Goal: Information Seeking & Learning: Learn about a topic

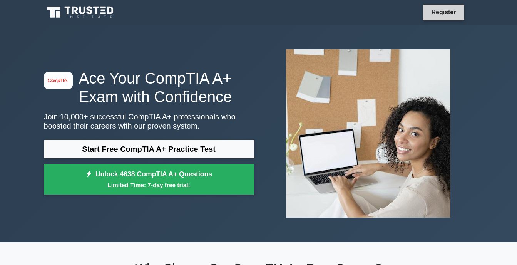
click at [445, 13] on link "Register" at bounding box center [444, 12] width 34 height 10
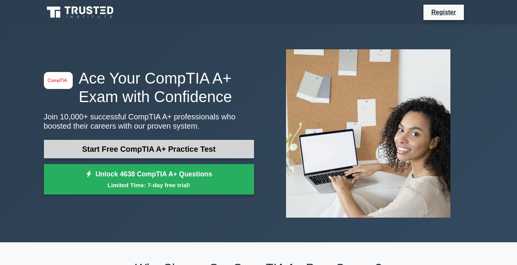
click at [120, 147] on link "Start Free CompTIA A+ Practice Test" at bounding box center [149, 149] width 210 height 18
click at [212, 150] on link "Start Free CompTIA A+ Practice Test" at bounding box center [149, 149] width 210 height 18
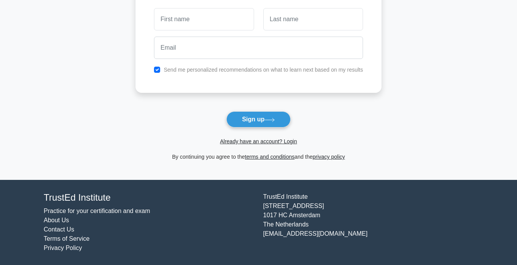
scroll to position [74, 0]
click at [281, 143] on link "Already have an account? Login" at bounding box center [258, 141] width 77 height 6
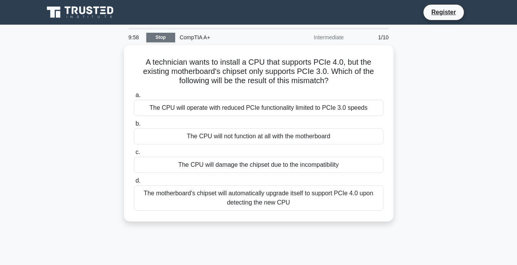
click at [166, 39] on link "Stop" at bounding box center [160, 38] width 29 height 10
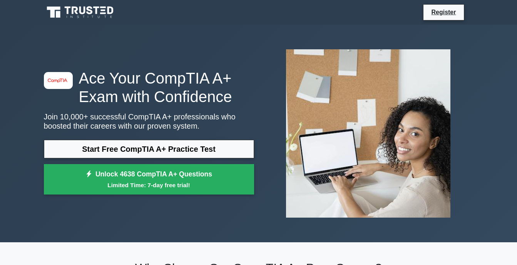
drag, startPoint x: 449, startPoint y: 11, endPoint x: 443, endPoint y: 3, distance: 9.6
click at [449, 11] on link "Register" at bounding box center [444, 12] width 34 height 10
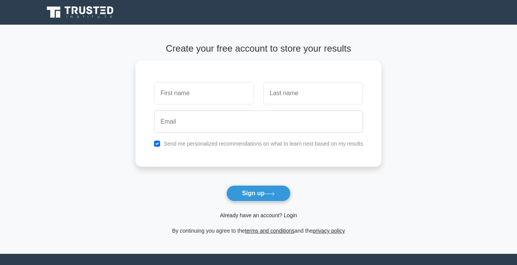
click at [261, 215] on link "Already have an account? Login" at bounding box center [258, 215] width 77 height 6
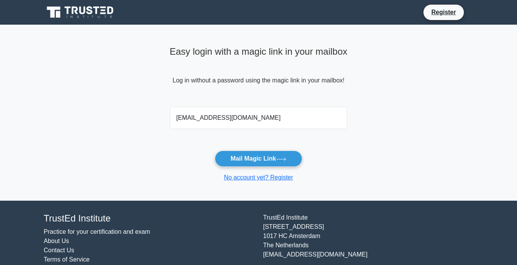
type input "[EMAIL_ADDRESS][DOMAIN_NAME]"
click at [215, 151] on button "Mail Magic Link" at bounding box center [258, 159] width 87 height 16
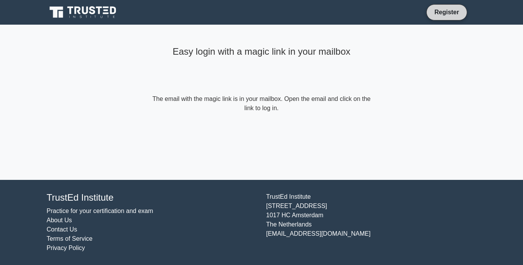
click at [447, 14] on link "Register" at bounding box center [447, 12] width 34 height 10
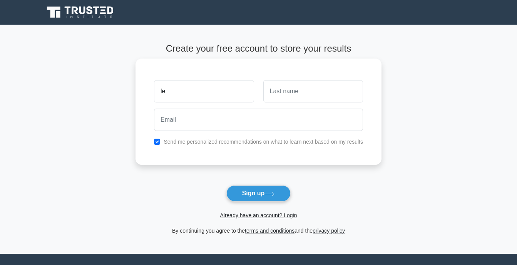
type input "l"
type input "[PERSON_NAME]"
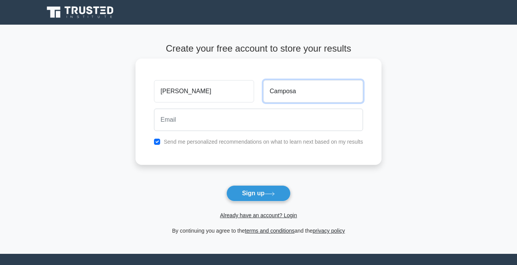
type input "Camposa"
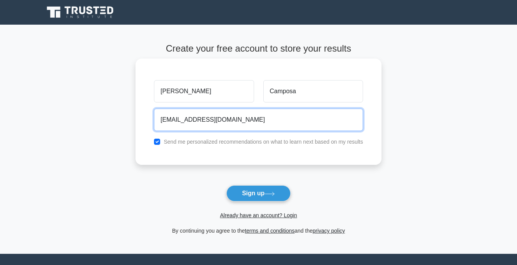
type input "[EMAIL_ADDRESS][DOMAIN_NAME]"
click at [226, 185] on button "Sign up" at bounding box center [258, 193] width 65 height 16
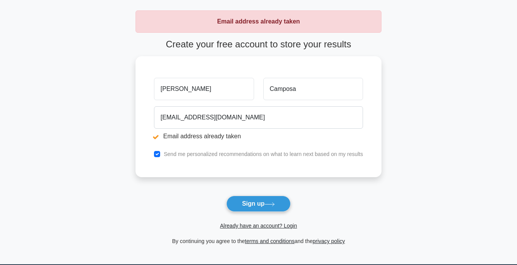
scroll to position [77, 0]
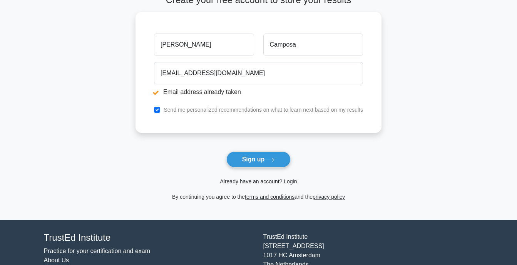
click at [285, 183] on link "Already have an account? Login" at bounding box center [258, 181] width 77 height 6
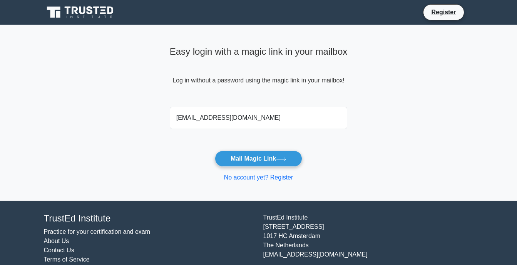
type input "leedavidcamposa31@gmail.com"
click at [215, 151] on button "Mail Magic Link" at bounding box center [258, 159] width 87 height 16
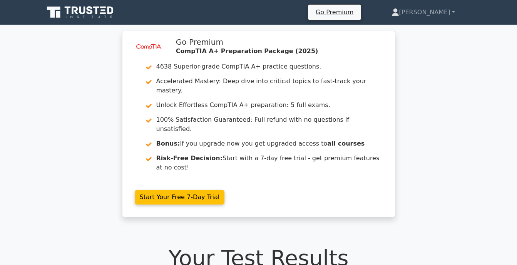
click at [93, 17] on icon at bounding box center [81, 12] width 74 height 15
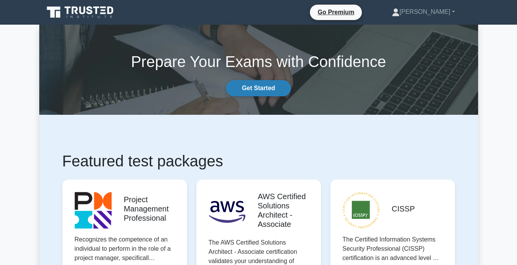
click at [252, 89] on link "Get Started" at bounding box center [258, 88] width 65 height 16
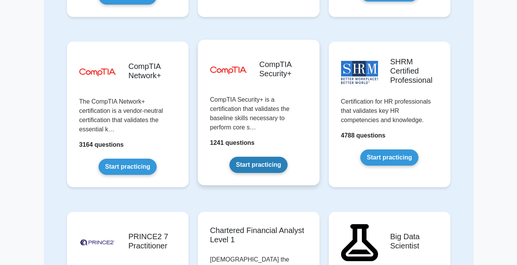
scroll to position [1424, 0]
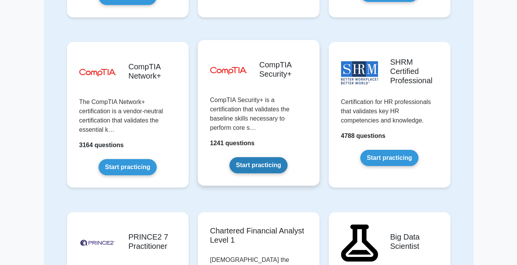
click at [258, 157] on link "Start practicing" at bounding box center [258, 165] width 58 height 16
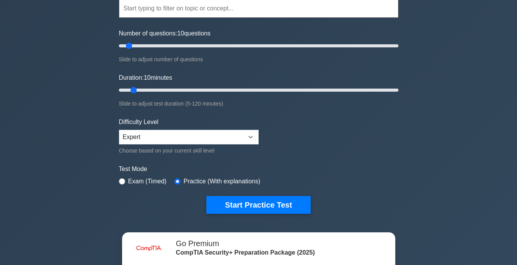
scroll to position [77, 0]
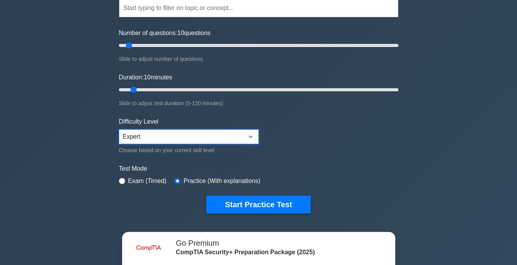
click at [248, 137] on select "Beginner Intermediate Expert" at bounding box center [189, 136] width 140 height 15
select select "beginner"
click at [119, 129] on select "Beginner Intermediate Expert" at bounding box center [189, 136] width 140 height 15
click at [333, 149] on form "Topics Cryptography Identity and Access Management Risk Management Network Secu…" at bounding box center [259, 94] width 280 height 238
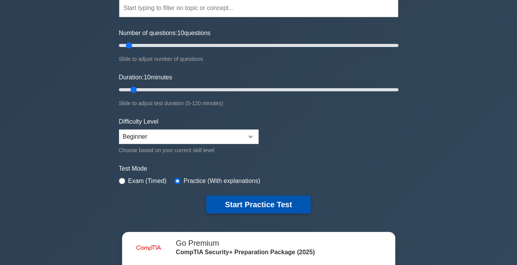
click at [239, 207] on button "Start Practice Test" at bounding box center [258, 205] width 104 height 18
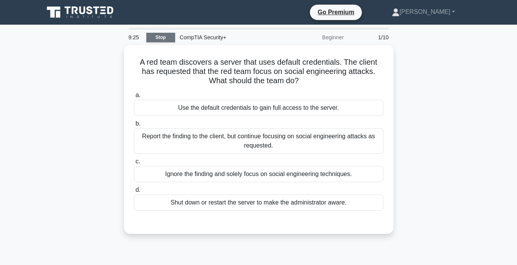
click at [168, 38] on link "Stop" at bounding box center [160, 38] width 29 height 10
click at [421, 15] on link "[PERSON_NAME]" at bounding box center [423, 11] width 100 height 15
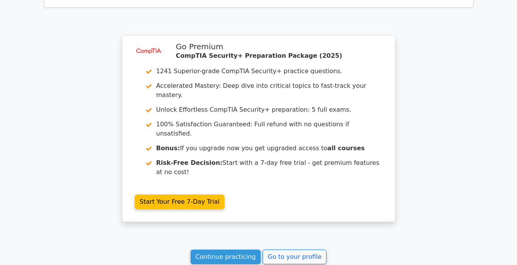
scroll to position [650, 0]
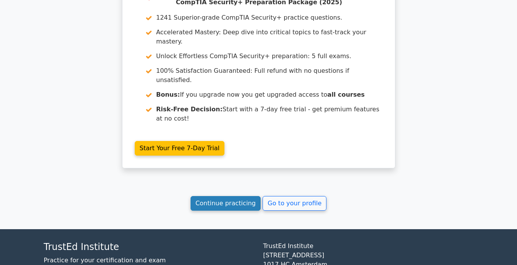
click at [240, 196] on link "Continue practicing" at bounding box center [226, 203] width 70 height 15
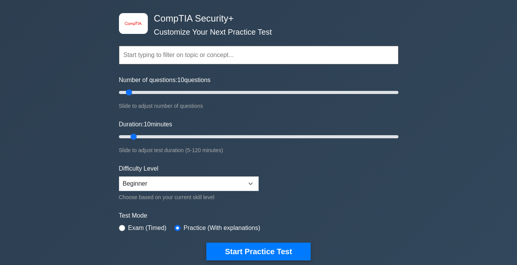
scroll to position [77, 0]
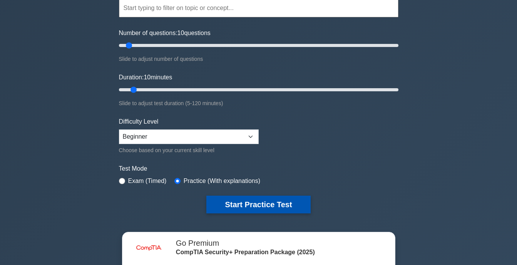
click at [242, 208] on button "Start Practice Test" at bounding box center [258, 205] width 104 height 18
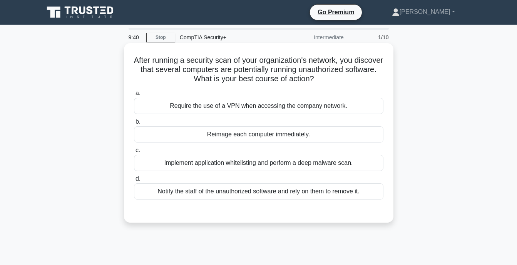
click at [292, 164] on div "Implement application whitelisting and perform a deep malware scan." at bounding box center [258, 163] width 249 height 16
click at [134, 153] on input "c. Implement application whitelisting and perform a deep malware scan." at bounding box center [134, 150] width 0 height 5
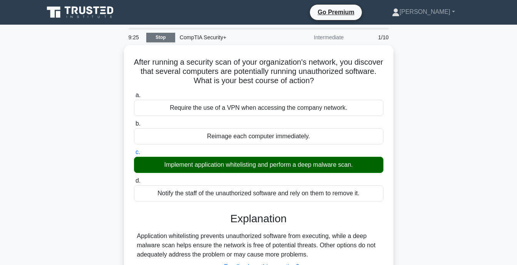
click at [168, 35] on link "Stop" at bounding box center [160, 38] width 29 height 10
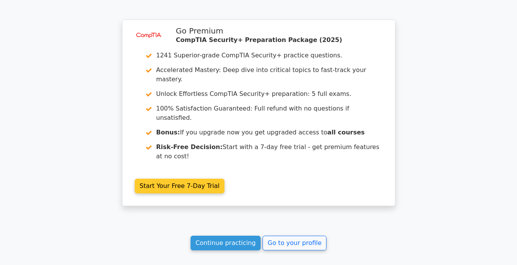
scroll to position [650, 0]
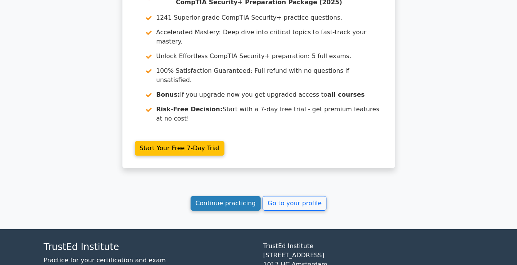
click at [241, 196] on link "Continue practicing" at bounding box center [226, 203] width 70 height 15
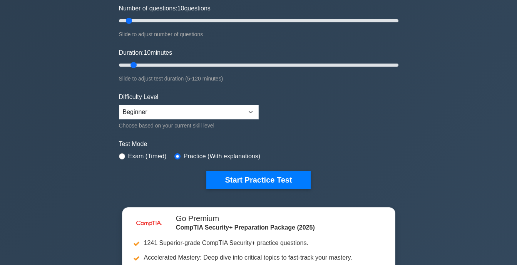
scroll to position [77, 0]
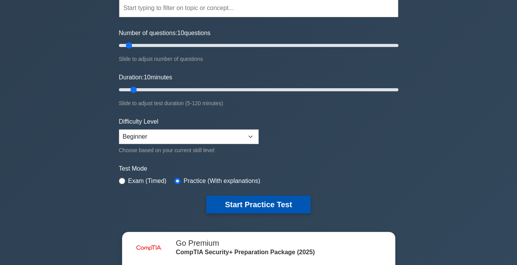
click at [251, 203] on button "Start Practice Test" at bounding box center [258, 205] width 104 height 18
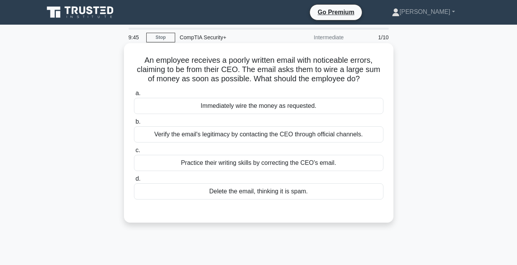
click at [324, 138] on div "Verify the email's legitimacy by contacting the CEO through official channels." at bounding box center [258, 134] width 249 height 16
click at [134, 124] on input "b. Verify the email's legitimacy by contacting the CEO through official channel…" at bounding box center [134, 121] width 0 height 5
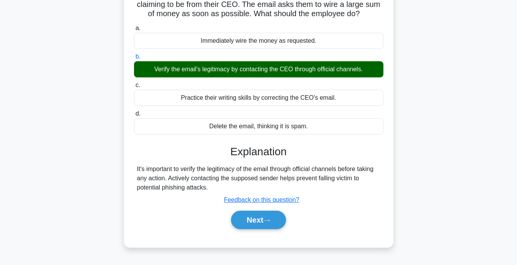
scroll to position [151, 0]
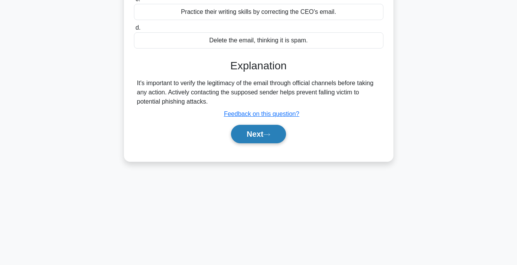
click at [274, 132] on button "Next" at bounding box center [258, 134] width 55 height 18
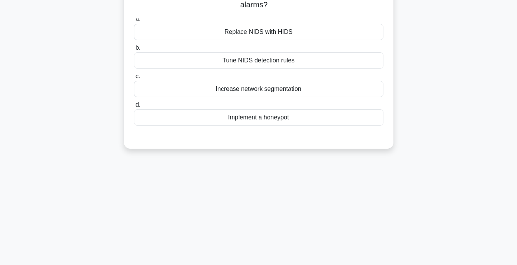
scroll to position [0, 0]
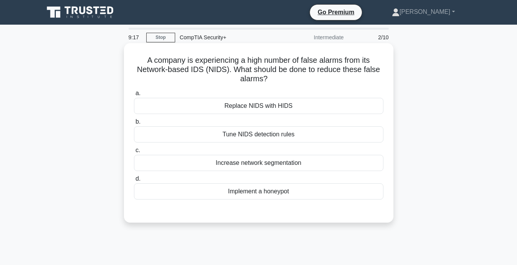
click at [290, 166] on div "Increase network segmentation" at bounding box center [258, 163] width 249 height 16
click at [134, 153] on input "c. Increase network segmentation" at bounding box center [134, 150] width 0 height 5
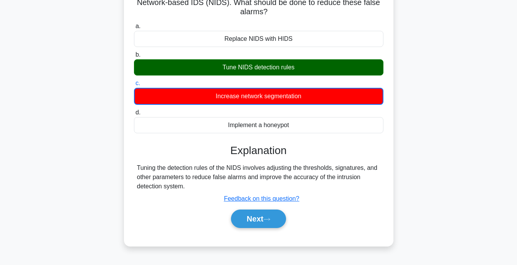
scroll to position [77, 0]
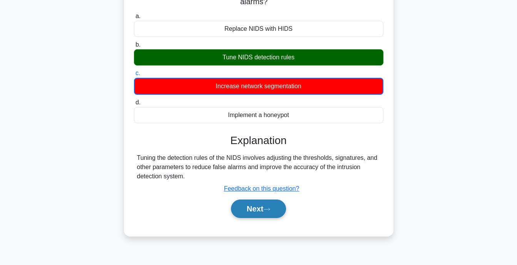
click at [261, 211] on button "Next" at bounding box center [258, 208] width 55 height 18
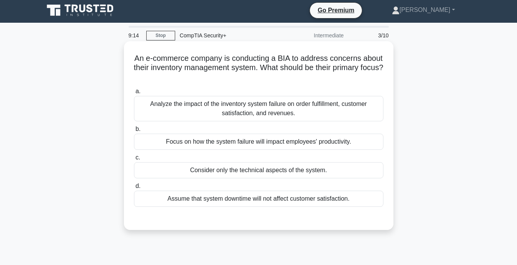
scroll to position [0, 0]
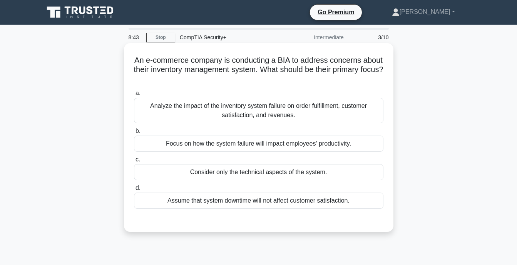
click at [280, 113] on div "Analyze the impact of the inventory system failure on order fulfillment, custom…" at bounding box center [258, 110] width 249 height 25
click at [134, 96] on input "a. Analyze the impact of the inventory system failure on order fulfillment, cus…" at bounding box center [134, 93] width 0 height 5
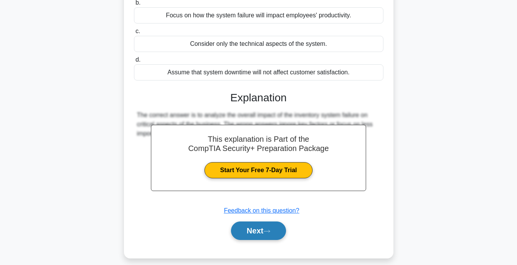
scroll to position [151, 0]
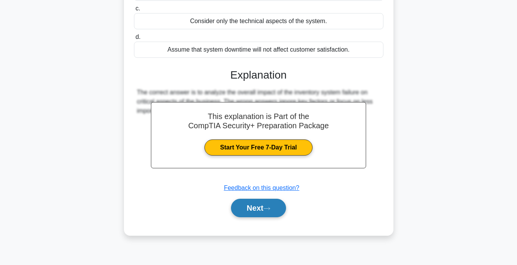
click at [268, 213] on button "Next" at bounding box center [258, 208] width 55 height 18
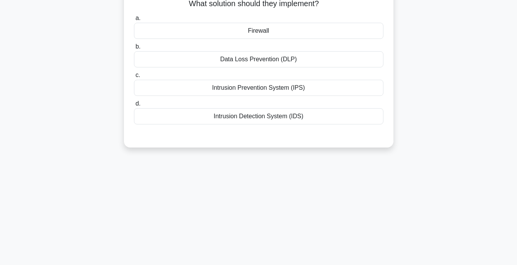
scroll to position [0, 0]
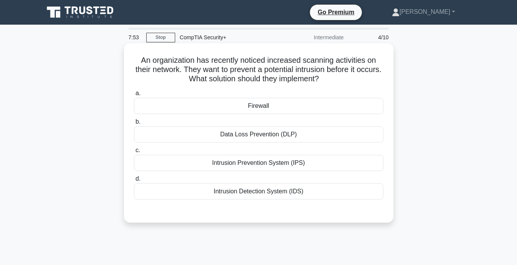
click at [308, 110] on div "Firewall" at bounding box center [258, 106] width 249 height 16
click at [134, 96] on input "a. Firewall" at bounding box center [134, 93] width 0 height 5
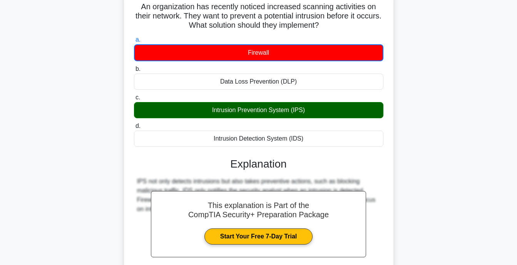
scroll to position [151, 0]
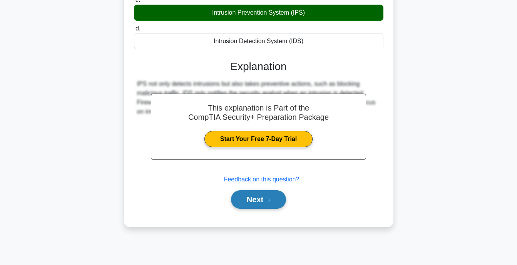
click at [276, 199] on button "Next" at bounding box center [258, 199] width 55 height 18
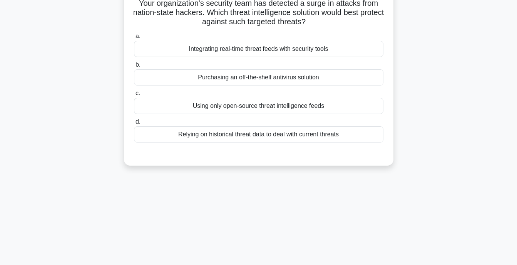
scroll to position [0, 0]
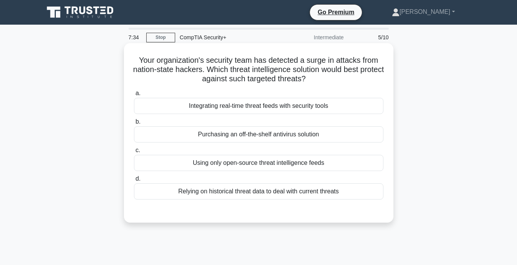
click at [314, 105] on div "Integrating real-time threat feeds with security tools" at bounding box center [258, 106] width 249 height 16
click at [134, 96] on input "a. Integrating real-time threat feeds with security tools" at bounding box center [134, 93] width 0 height 5
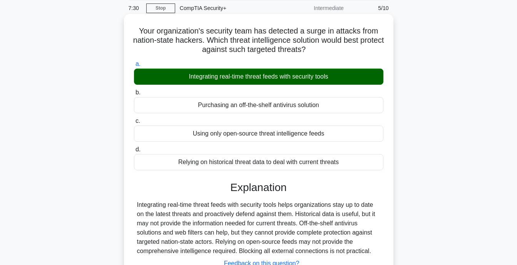
scroll to position [151, 0]
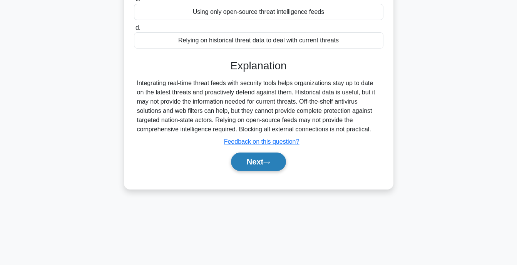
click at [259, 159] on button "Next" at bounding box center [258, 161] width 55 height 18
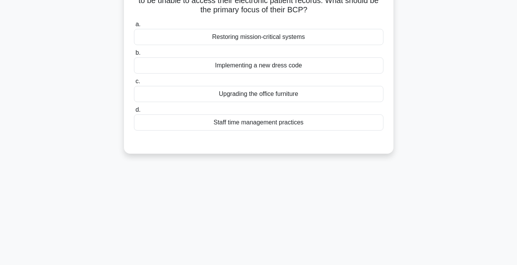
scroll to position [0, 0]
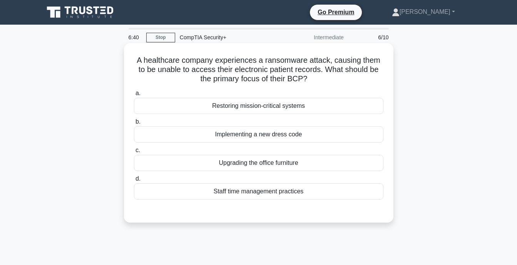
click at [300, 107] on div "Restoring mission-critical systems" at bounding box center [258, 106] width 249 height 16
click at [134, 96] on input "a. Restoring mission-critical systems" at bounding box center [134, 93] width 0 height 5
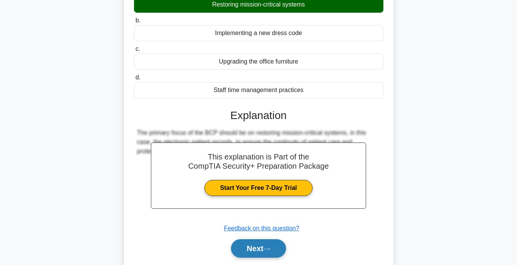
scroll to position [151, 0]
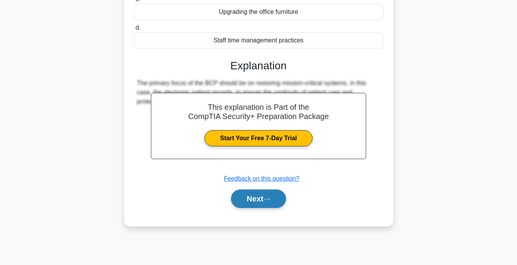
click at [266, 202] on button "Next" at bounding box center [258, 198] width 55 height 18
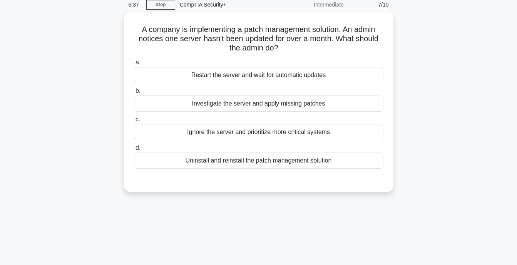
scroll to position [0, 0]
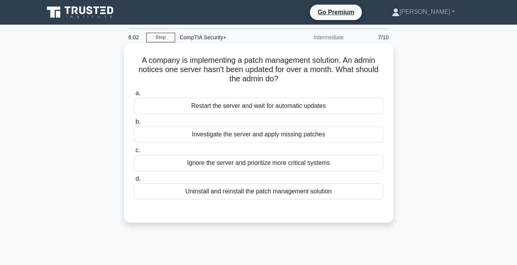
click at [320, 134] on div "Investigate the server and apply missing patches" at bounding box center [258, 134] width 249 height 16
click at [134, 124] on input "b. Investigate the server and apply missing patches" at bounding box center [134, 121] width 0 height 5
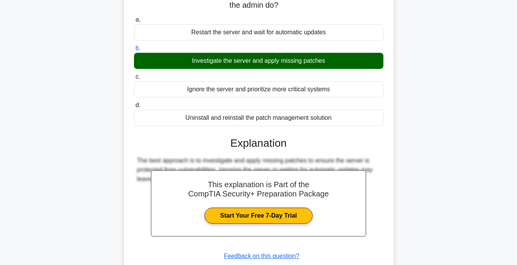
scroll to position [151, 0]
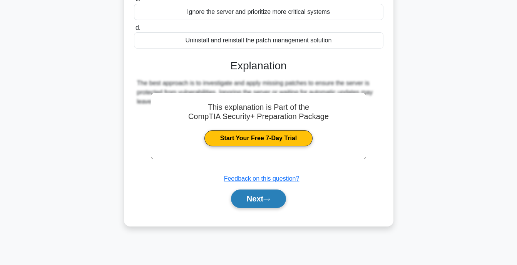
click at [271, 203] on button "Next" at bounding box center [258, 198] width 55 height 18
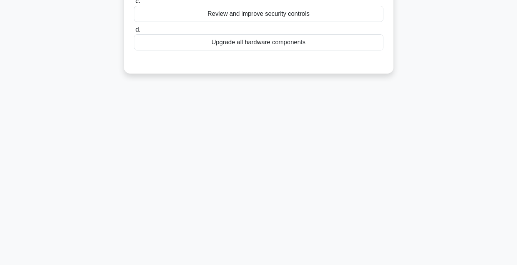
scroll to position [0, 0]
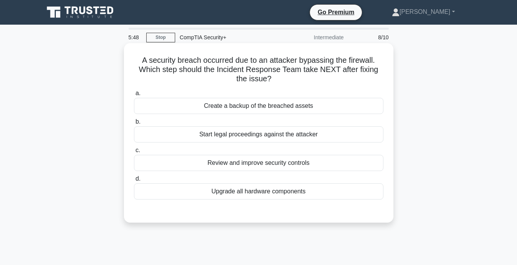
click at [302, 164] on div "Review and improve security controls" at bounding box center [258, 163] width 249 height 16
click at [134, 153] on input "c. Review and improve security controls" at bounding box center [134, 150] width 0 height 5
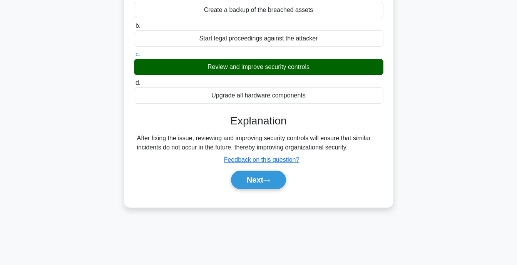
scroll to position [151, 0]
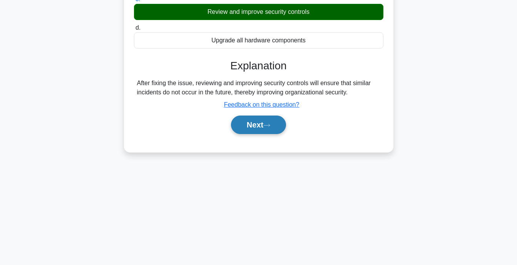
click at [263, 126] on button "Next" at bounding box center [258, 124] width 55 height 18
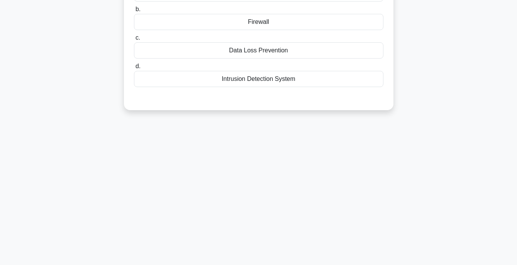
scroll to position [0, 0]
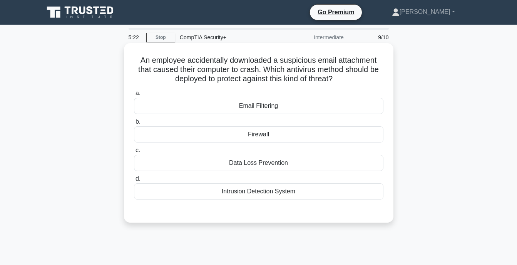
click at [278, 164] on div "Data Loss Prevention" at bounding box center [258, 163] width 249 height 16
click at [134, 153] on input "c. Data Loss Prevention" at bounding box center [134, 150] width 0 height 5
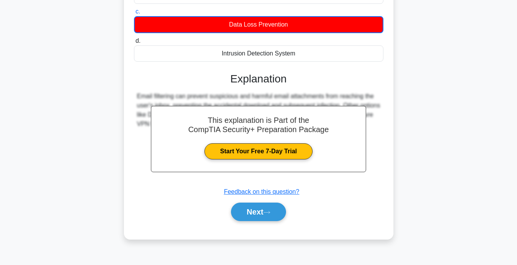
scroll to position [151, 0]
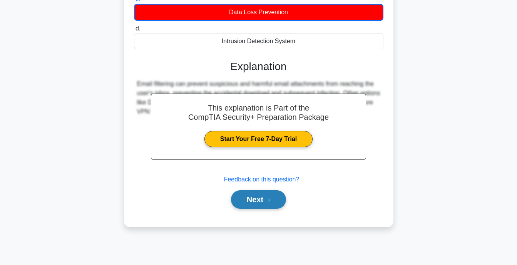
click at [268, 200] on icon at bounding box center [266, 200] width 7 height 4
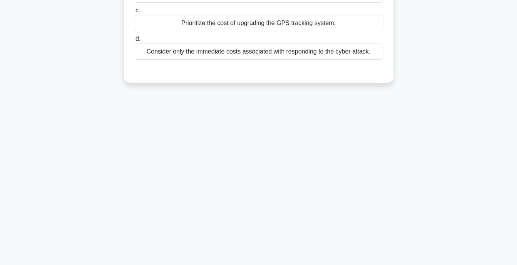
scroll to position [0, 0]
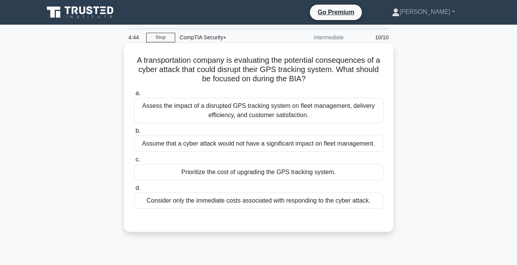
click at [321, 107] on div "Assess the impact of a disrupted GPS tracking system on fleet management, deliv…" at bounding box center [258, 110] width 249 height 25
click at [134, 96] on input "a. Assess the impact of a disrupted GPS tracking system on fleet management, de…" at bounding box center [134, 93] width 0 height 5
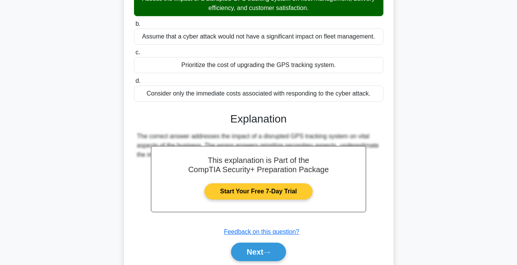
scroll to position [115, 0]
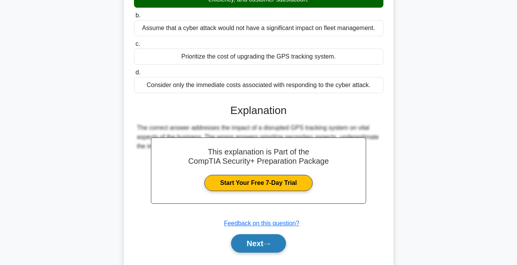
click at [265, 238] on button "Next" at bounding box center [258, 243] width 55 height 18
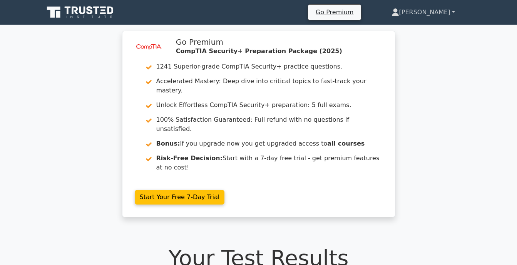
click at [427, 13] on link "[PERSON_NAME]" at bounding box center [423, 12] width 100 height 15
click at [422, 29] on link "Profile" at bounding box center [403, 30] width 61 height 12
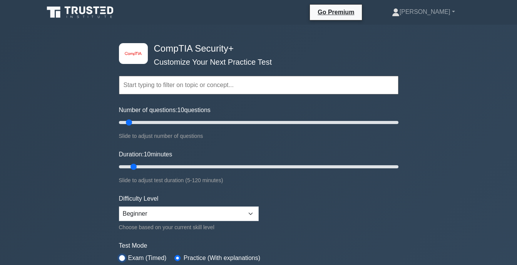
click at [124, 256] on input "radio" at bounding box center [122, 258] width 6 height 6
radio input "true"
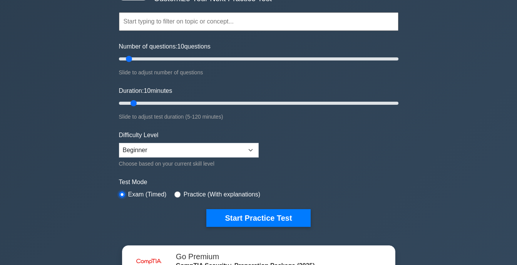
scroll to position [77, 0]
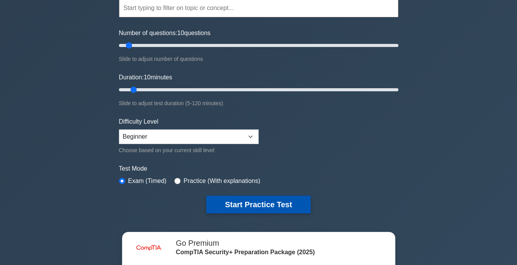
click at [274, 207] on button "Start Practice Test" at bounding box center [258, 205] width 104 height 18
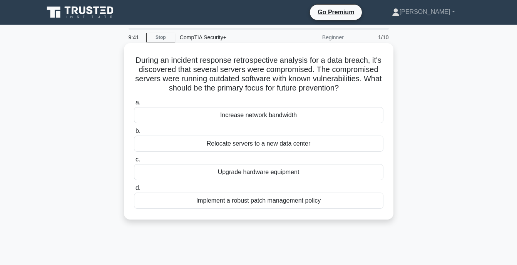
click at [291, 118] on div "Increase network bandwidth" at bounding box center [258, 115] width 249 height 16
click at [134, 105] on input "a. Increase network bandwidth" at bounding box center [134, 102] width 0 height 5
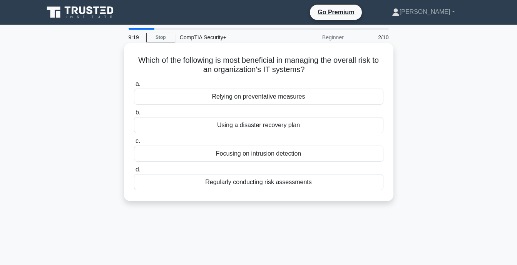
click at [309, 159] on div "Focusing on intrusion detection" at bounding box center [258, 154] width 249 height 16
click at [134, 144] on input "c. Focusing on intrusion detection" at bounding box center [134, 141] width 0 height 5
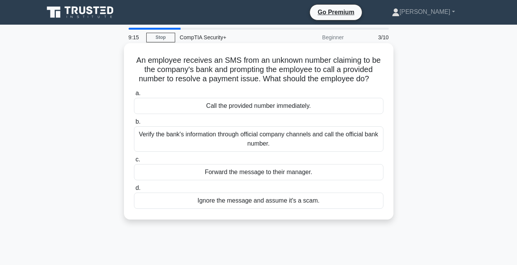
click at [309, 143] on div "Verify the bank's information through official company channels and call the of…" at bounding box center [258, 138] width 249 height 25
click at [134, 124] on input "b. Verify the bank's information through official company channels and call the…" at bounding box center [134, 121] width 0 height 5
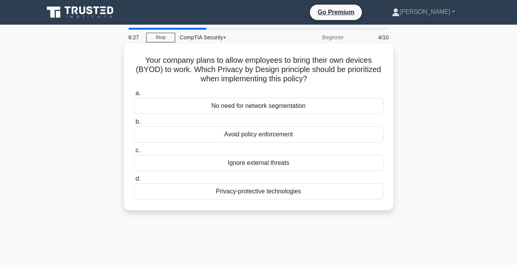
click at [343, 195] on div "Privacy-protective technologies" at bounding box center [258, 191] width 249 height 16
click at [134, 181] on input "d. Privacy-protective technologies" at bounding box center [134, 178] width 0 height 5
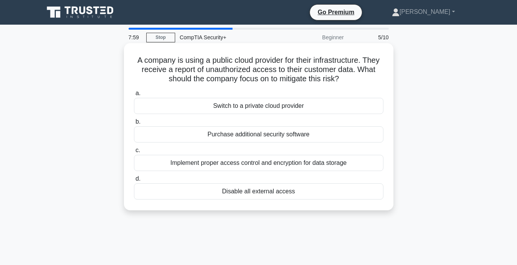
click at [340, 168] on div "Implement proper access control and encryption for data storage" at bounding box center [258, 163] width 249 height 16
click at [134, 153] on input "c. Implement proper access control and encryption for data storage" at bounding box center [134, 150] width 0 height 5
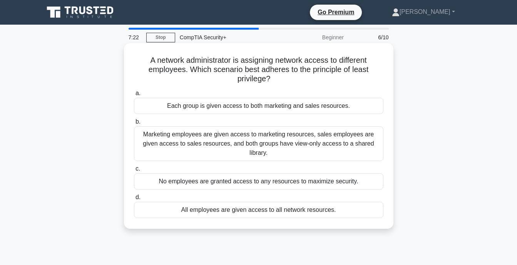
click at [348, 142] on div "Marketing employees are given access to marketing resources, sales employees ar…" at bounding box center [258, 143] width 249 height 35
click at [134, 124] on input "b. Marketing employees are given access to marketing resources, sales employees…" at bounding box center [134, 121] width 0 height 5
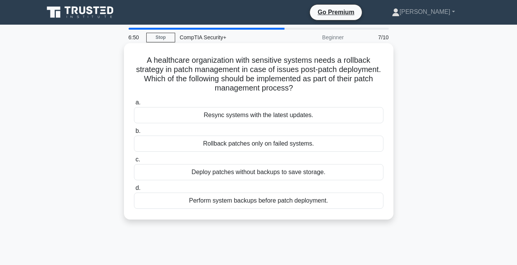
click at [301, 204] on div "Perform system backups before patch deployment." at bounding box center [258, 200] width 249 height 16
click at [134, 191] on input "d. Perform system backups before patch deployment." at bounding box center [134, 188] width 0 height 5
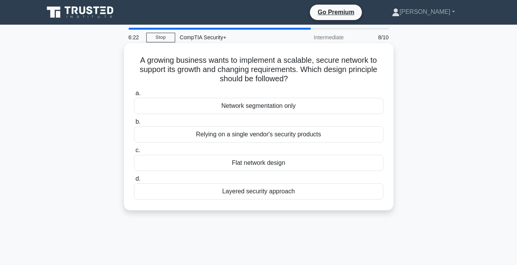
click at [313, 103] on div "Network segmentation only" at bounding box center [258, 106] width 249 height 16
click at [134, 96] on input "a. Network segmentation only" at bounding box center [134, 93] width 0 height 5
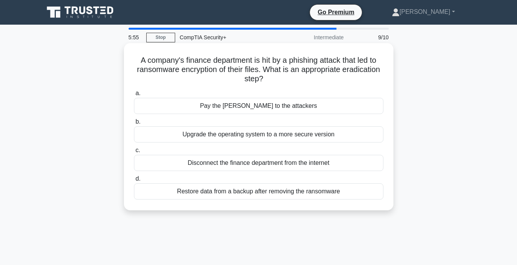
click at [336, 136] on div "Upgrade the operating system to a more secure version" at bounding box center [258, 134] width 249 height 16
click at [134, 124] on input "b. Upgrade the operating system to a more secure version" at bounding box center [134, 121] width 0 height 5
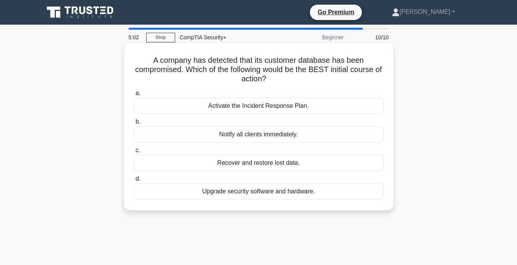
click at [341, 105] on div "Activate the Incident Response Plan." at bounding box center [258, 106] width 249 height 16
click at [134, 96] on input "a. Activate the Incident Response Plan." at bounding box center [134, 93] width 0 height 5
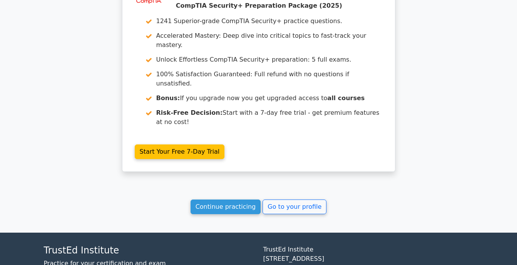
scroll to position [1262, 0]
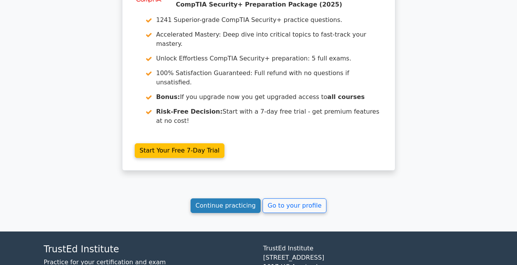
click at [228, 198] on link "Continue practicing" at bounding box center [226, 205] width 70 height 15
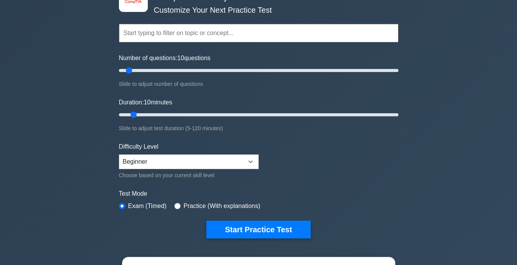
scroll to position [38, 0]
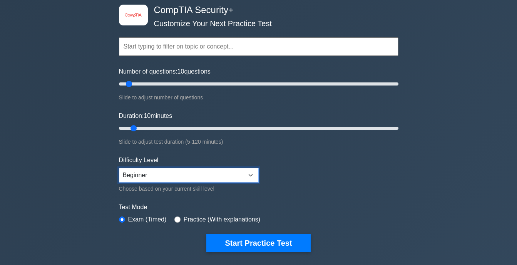
click at [244, 177] on select "Beginner Intermediate Expert" at bounding box center [189, 175] width 140 height 15
select select "intermediate"
click at [119, 168] on select "Beginner Intermediate Expert" at bounding box center [189, 175] width 140 height 15
click at [174, 219] on input "radio" at bounding box center [177, 219] width 6 height 6
radio input "true"
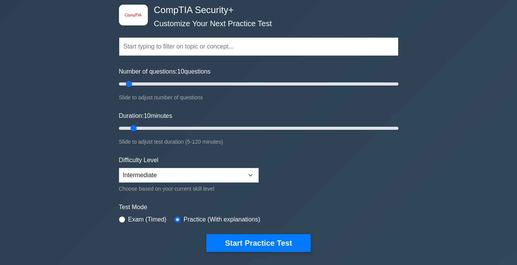
click at [283, 50] on input "text" at bounding box center [259, 46] width 280 height 18
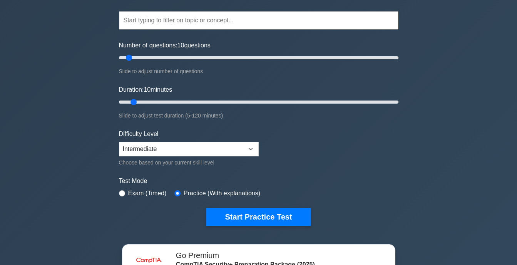
scroll to position [77, 0]
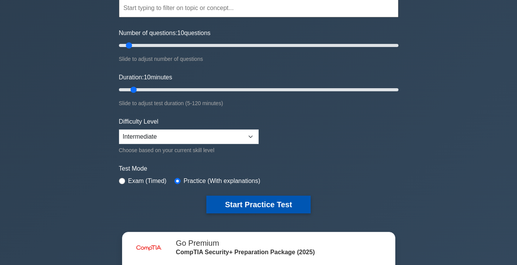
click at [267, 202] on button "Start Practice Test" at bounding box center [258, 205] width 104 height 18
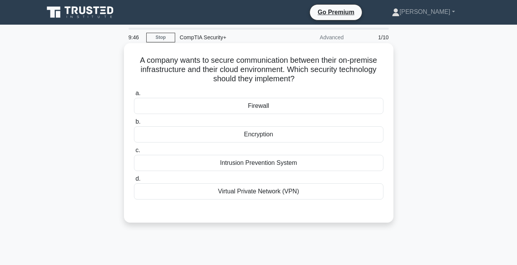
click at [326, 166] on div "Intrusion Prevention System" at bounding box center [258, 163] width 249 height 16
click at [134, 153] on input "c. Intrusion Prevention System" at bounding box center [134, 150] width 0 height 5
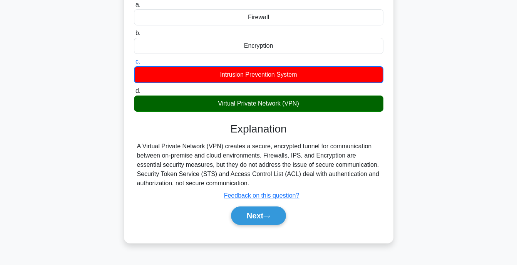
scroll to position [115, 0]
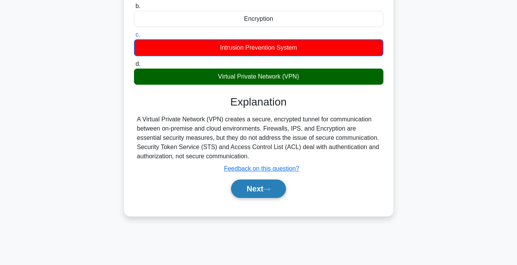
click at [252, 190] on button "Next" at bounding box center [258, 188] width 55 height 18
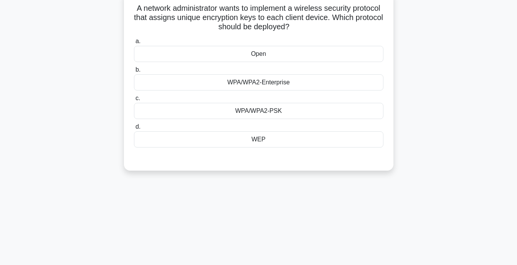
scroll to position [0, 0]
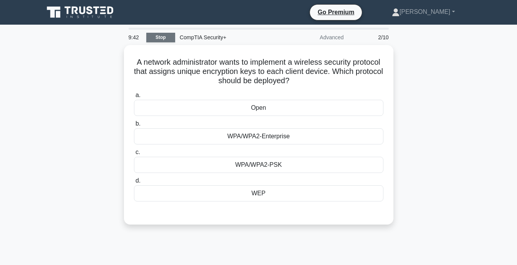
click at [157, 33] on link "Stop" at bounding box center [160, 38] width 29 height 10
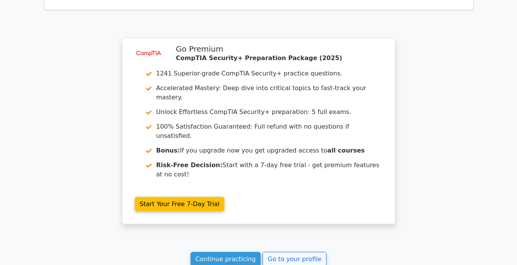
scroll to position [952, 0]
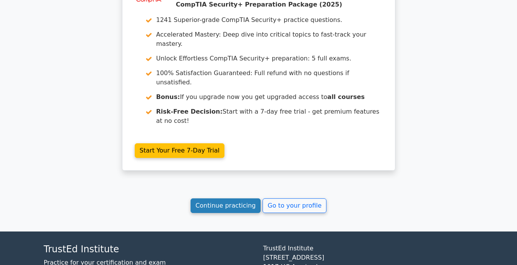
click at [222, 198] on link "Continue practicing" at bounding box center [226, 205] width 70 height 15
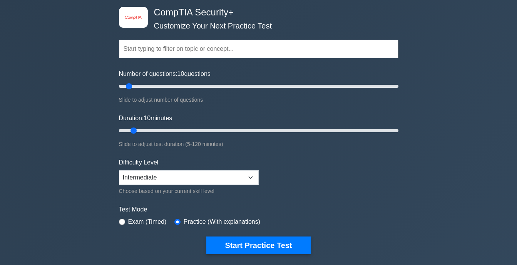
scroll to position [77, 0]
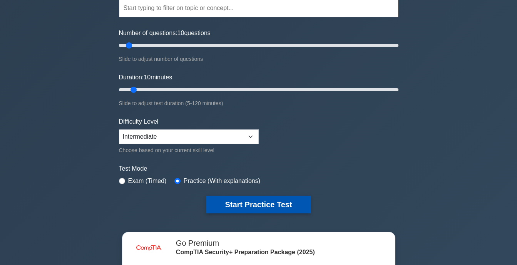
click at [253, 201] on button "Start Practice Test" at bounding box center [258, 205] width 104 height 18
click at [247, 207] on button "Start Practice Test" at bounding box center [258, 205] width 104 height 18
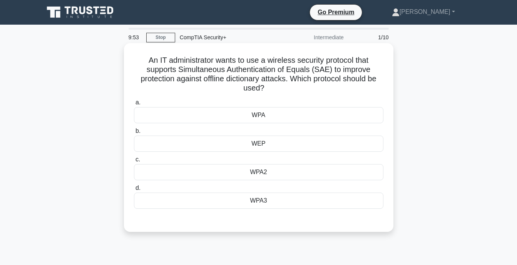
click at [278, 176] on div "WPA2" at bounding box center [258, 172] width 249 height 16
click at [134, 162] on input "c. WPA2" at bounding box center [134, 159] width 0 height 5
click at [270, 206] on div "WPA3" at bounding box center [258, 200] width 249 height 16
click at [134, 191] on input "d. WPA3" at bounding box center [134, 188] width 0 height 5
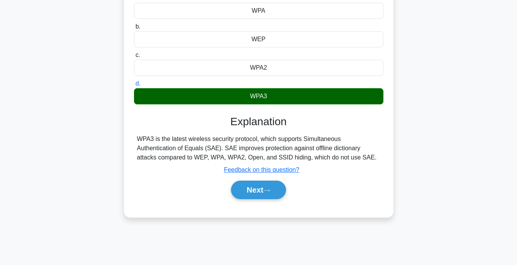
scroll to position [115, 0]
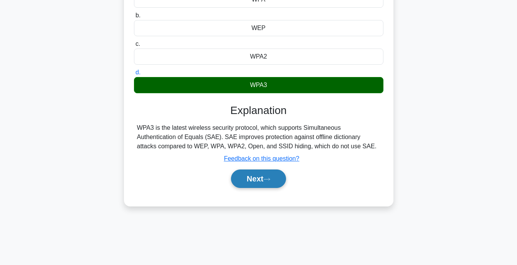
click at [270, 180] on icon at bounding box center [266, 179] width 7 height 4
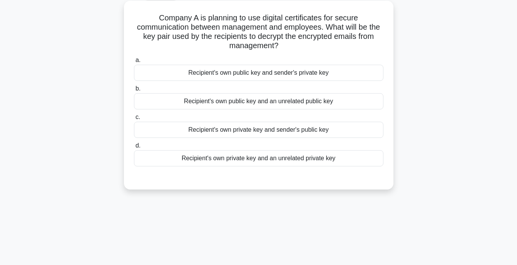
scroll to position [0, 0]
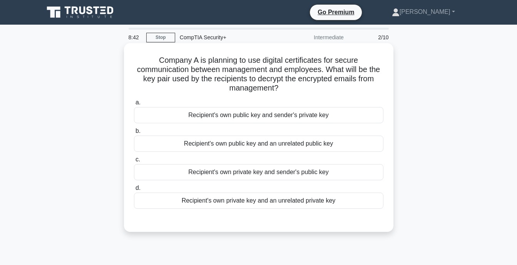
click at [310, 116] on div "Recipient's own public key and sender's private key" at bounding box center [258, 115] width 249 height 16
click at [134, 105] on input "a. Recipient's own public key and sender's private key" at bounding box center [134, 102] width 0 height 5
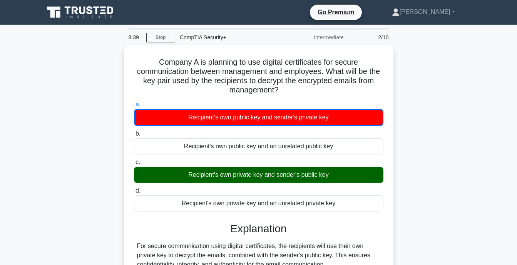
scroll to position [151, 0]
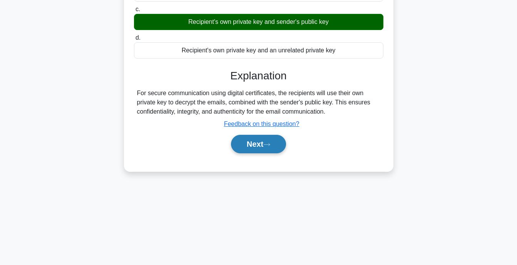
click at [277, 146] on button "Next" at bounding box center [258, 144] width 55 height 18
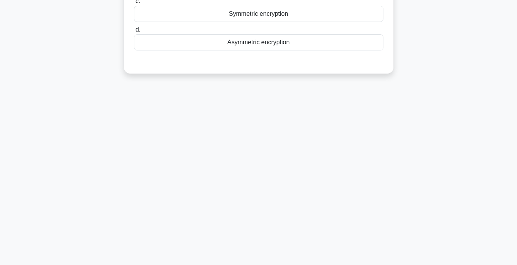
scroll to position [0, 0]
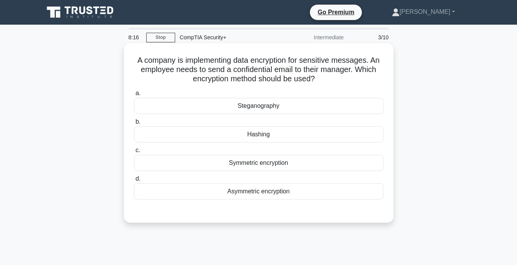
click at [293, 162] on div "Symmetric encryption" at bounding box center [258, 163] width 249 height 16
click at [134, 153] on input "c. Symmetric encryption" at bounding box center [134, 150] width 0 height 5
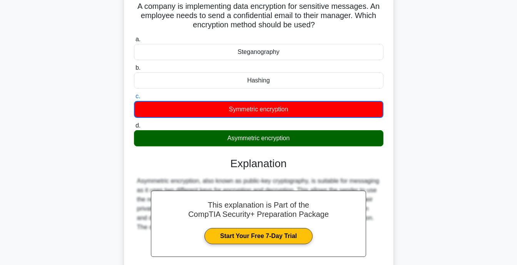
scroll to position [151, 0]
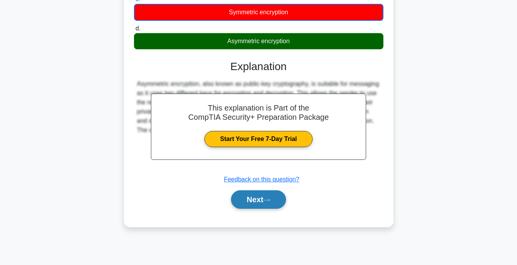
click at [251, 193] on button "Next" at bounding box center [258, 199] width 55 height 18
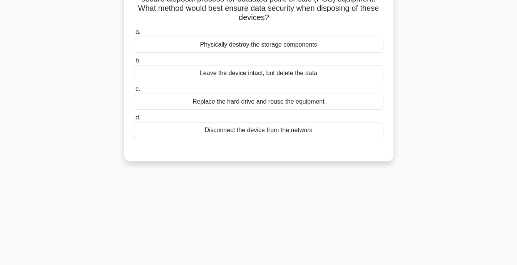
scroll to position [0, 0]
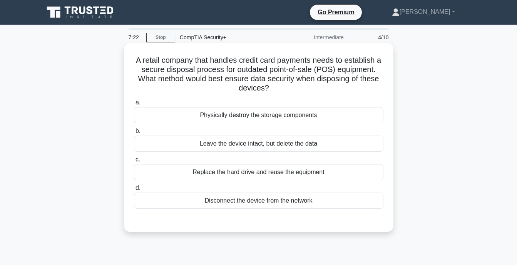
click at [284, 172] on div "Replace the hard drive and reuse the equipment" at bounding box center [258, 172] width 249 height 16
click at [134, 162] on input "c. Replace the hard drive and reuse the equipment" at bounding box center [134, 159] width 0 height 5
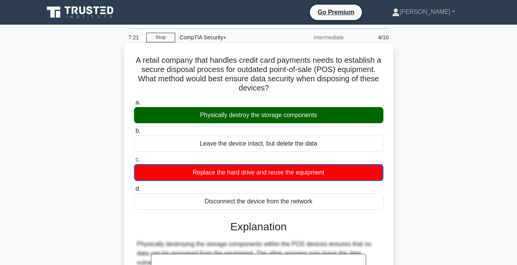
scroll to position [151, 0]
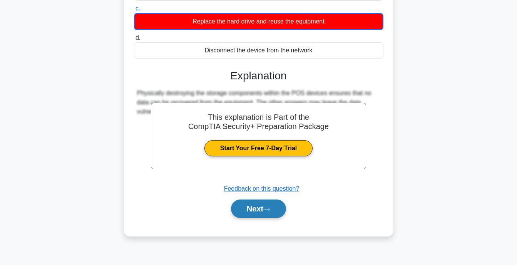
click at [270, 208] on icon at bounding box center [266, 209] width 7 height 4
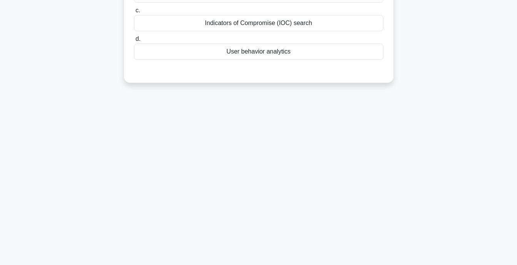
scroll to position [0, 0]
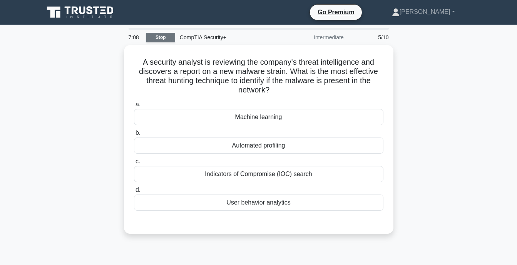
click at [159, 36] on link "Stop" at bounding box center [160, 38] width 29 height 10
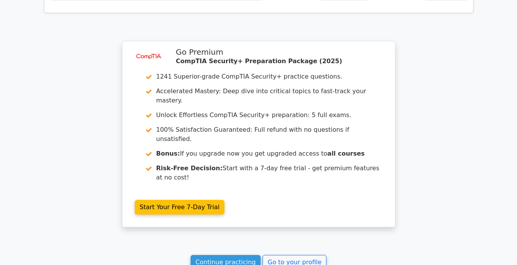
scroll to position [1011, 0]
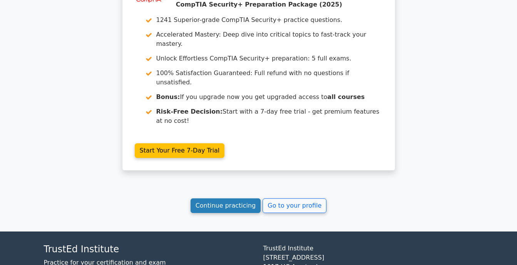
click at [243, 198] on link "Continue practicing" at bounding box center [226, 205] width 70 height 15
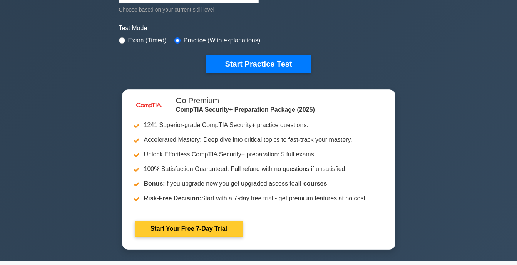
scroll to position [231, 0]
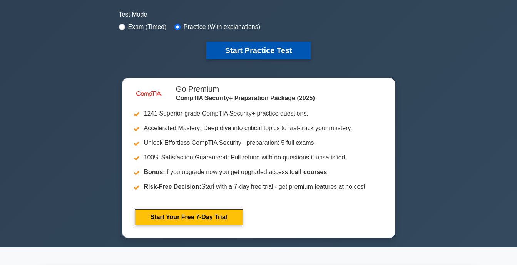
click at [258, 52] on button "Start Practice Test" at bounding box center [258, 51] width 104 height 18
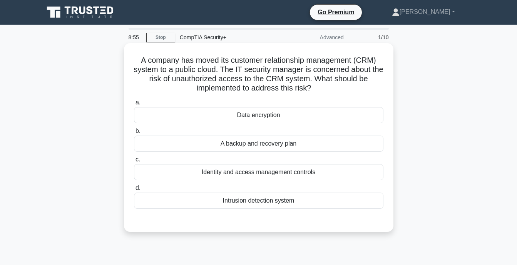
click at [212, 197] on div "Intrusion detection system" at bounding box center [258, 200] width 249 height 16
click at [134, 191] on input "d. Intrusion detection system" at bounding box center [134, 188] width 0 height 5
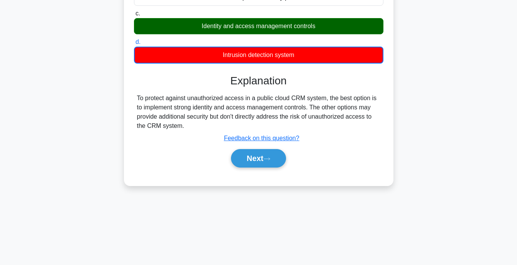
scroll to position [151, 0]
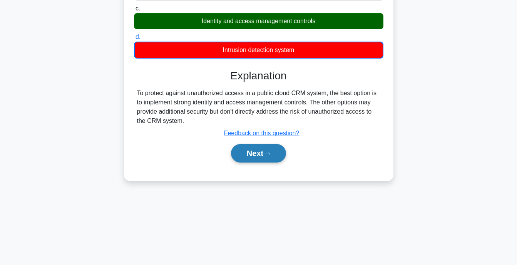
click at [274, 151] on button "Next" at bounding box center [258, 153] width 55 height 18
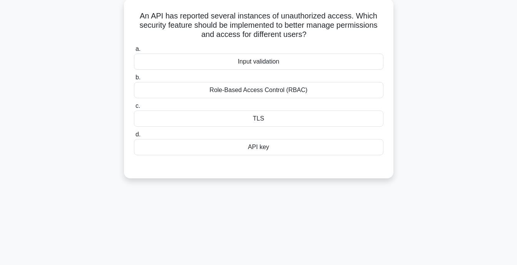
scroll to position [0, 0]
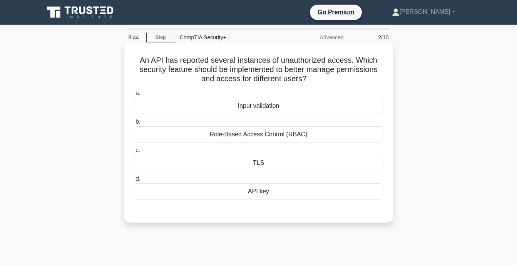
click at [286, 162] on div "TLS" at bounding box center [258, 163] width 249 height 16
click at [134, 153] on input "c. TLS" at bounding box center [134, 150] width 0 height 5
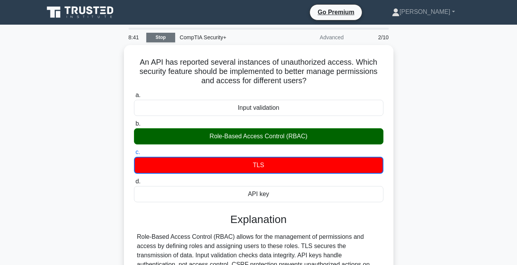
click at [160, 40] on link "Stop" at bounding box center [160, 38] width 29 height 10
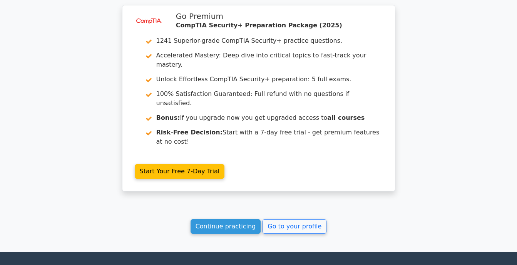
scroll to position [953, 0]
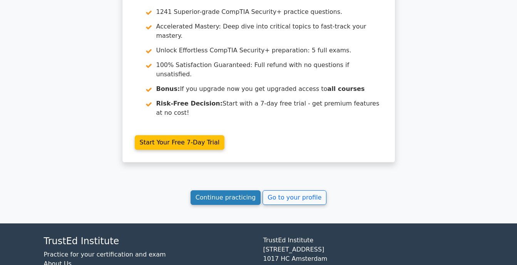
click at [229, 190] on link "Continue practicing" at bounding box center [226, 197] width 70 height 15
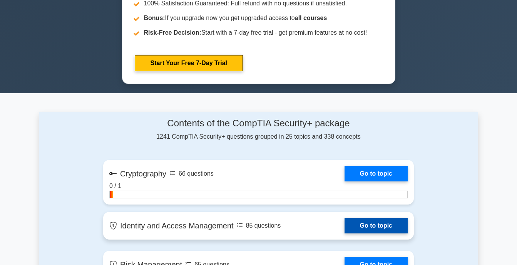
scroll to position [154, 0]
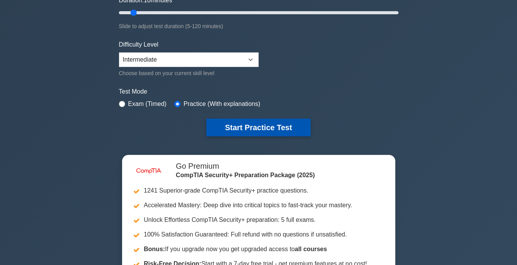
click at [261, 124] on button "Start Practice Test" at bounding box center [258, 128] width 104 height 18
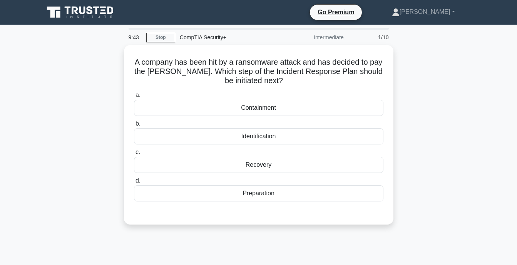
click at [278, 139] on div "Identification" at bounding box center [258, 136] width 249 height 16
click at [134, 126] on input "b. Identification" at bounding box center [134, 123] width 0 height 5
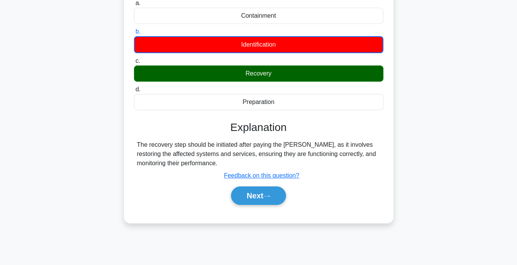
scroll to position [151, 0]
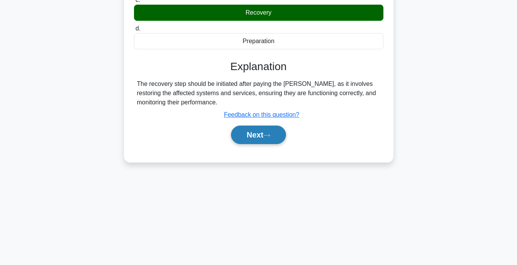
drag, startPoint x: 274, startPoint y: 137, endPoint x: 281, endPoint y: 136, distance: 6.6
click at [274, 137] on button "Next" at bounding box center [258, 135] width 55 height 18
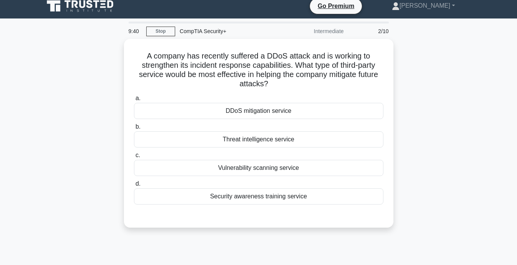
scroll to position [0, 0]
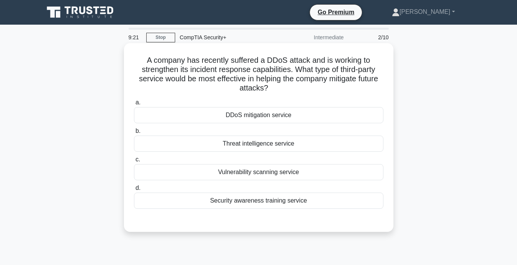
click at [303, 203] on div "Security awareness training service" at bounding box center [258, 200] width 249 height 16
click at [134, 191] on input "d. Security awareness training service" at bounding box center [134, 188] width 0 height 5
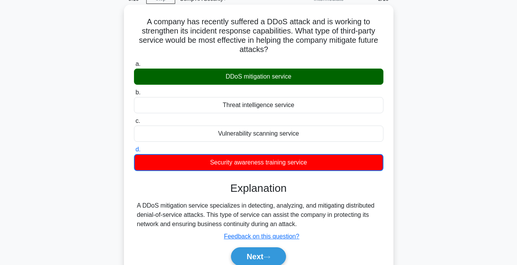
scroll to position [151, 0]
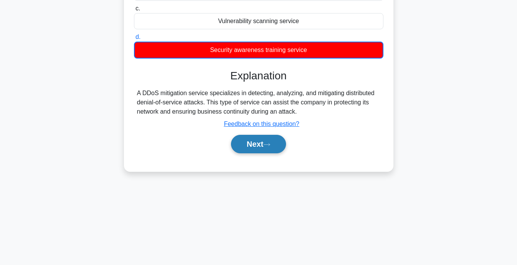
click at [254, 144] on button "Next" at bounding box center [258, 144] width 55 height 18
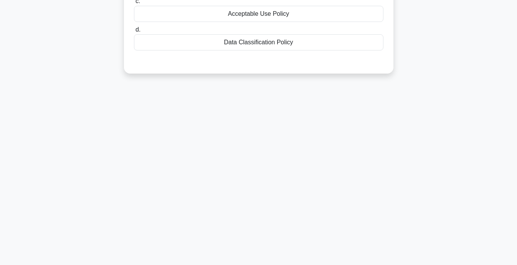
scroll to position [0, 0]
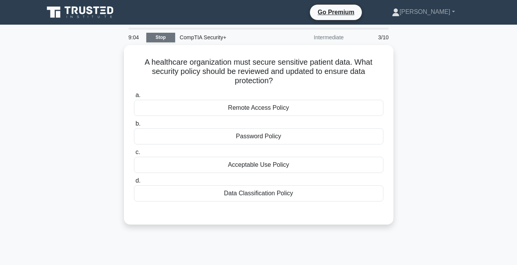
click at [164, 39] on link "Stop" at bounding box center [160, 38] width 29 height 10
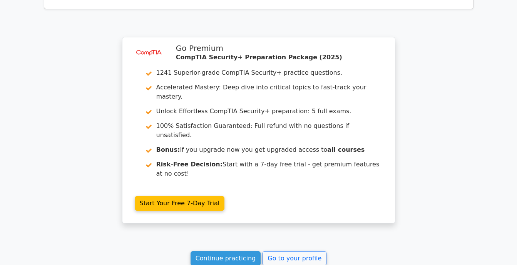
scroll to position [958, 0]
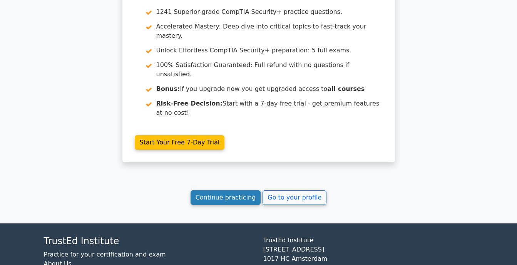
click at [245, 190] on link "Continue practicing" at bounding box center [226, 197] width 70 height 15
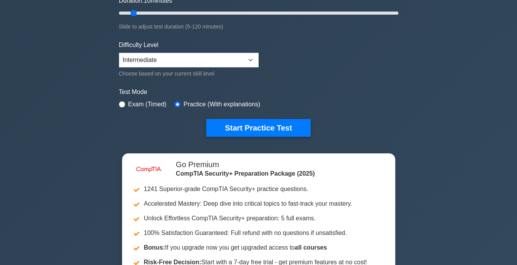
scroll to position [154, 0]
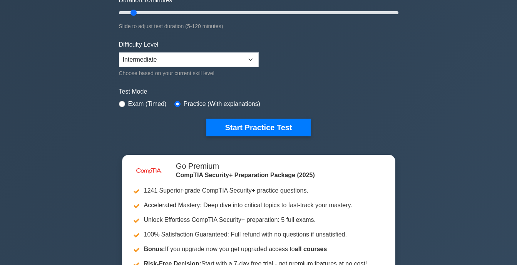
click at [128, 103] on label "Exam (Timed)" at bounding box center [147, 103] width 38 height 9
click at [121, 104] on input "radio" at bounding box center [122, 104] width 6 height 6
radio input "true"
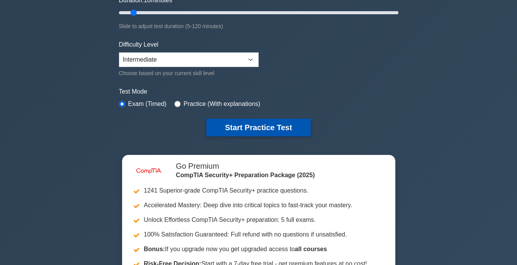
click at [245, 124] on button "Start Practice Test" at bounding box center [258, 128] width 104 height 18
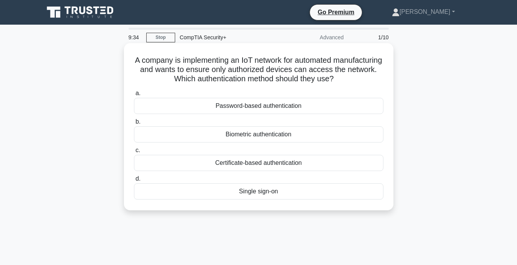
click at [290, 137] on div "Biometric authentication" at bounding box center [258, 134] width 249 height 16
click at [134, 124] on input "b. Biometric authentication" at bounding box center [134, 121] width 0 height 5
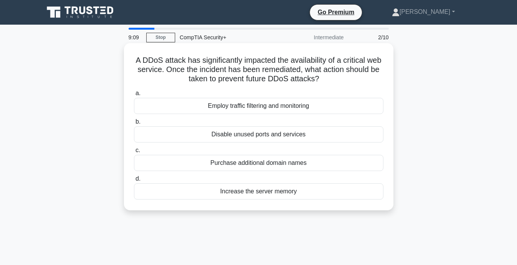
click at [272, 105] on div "Employ traffic filtering and monitoring" at bounding box center [258, 106] width 249 height 16
click at [134, 96] on input "a. Employ traffic filtering and monitoring" at bounding box center [134, 93] width 0 height 5
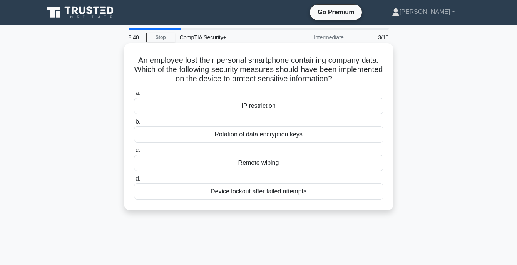
click at [255, 194] on div "Device lockout after failed attempts" at bounding box center [258, 191] width 249 height 16
click at [134, 181] on input "d. Device lockout after failed attempts" at bounding box center [134, 178] width 0 height 5
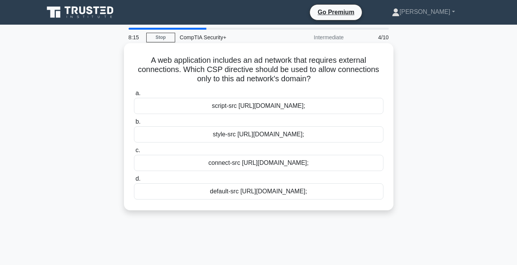
drag, startPoint x: 148, startPoint y: 58, endPoint x: 341, endPoint y: 196, distance: 237.8
click at [341, 196] on div "A web application includes an ad network that requires external connections. Wh…" at bounding box center [258, 126] width 263 height 161
copy div "A web application includes an ad network that requires external connections. Wh…"
click at [219, 64] on h5 "A web application includes an ad network that requires external connections. Wh…" at bounding box center [258, 69] width 251 height 28
click at [236, 168] on div "connect-src [URL][DOMAIN_NAME];" at bounding box center [258, 163] width 249 height 16
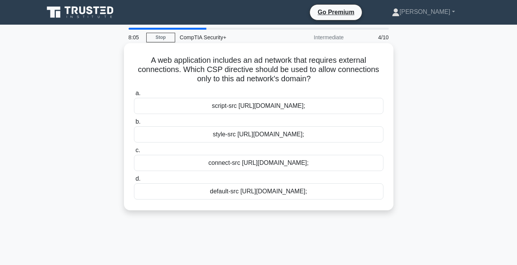
click at [134, 153] on input "c. connect-src [URL][DOMAIN_NAME];" at bounding box center [134, 150] width 0 height 5
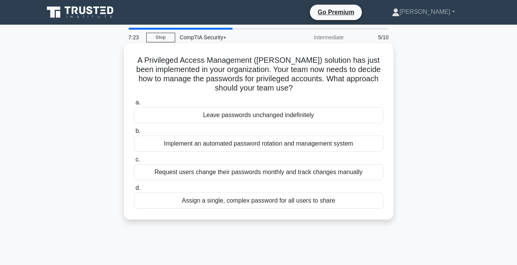
click at [303, 144] on div "Implement an automated password rotation and management system" at bounding box center [258, 144] width 249 height 16
click at [134, 134] on input "b. Implement an automated password rotation and management system" at bounding box center [134, 131] width 0 height 5
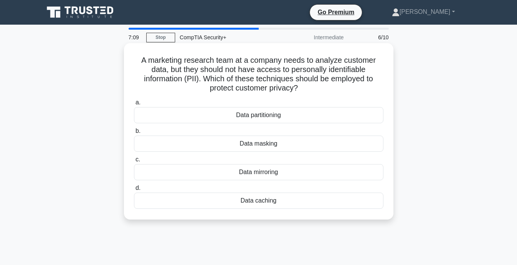
drag, startPoint x: 140, startPoint y: 60, endPoint x: 341, endPoint y: 203, distance: 246.3
click at [341, 203] on div "A marketing research team at a company needs to analyze customer data, but they…" at bounding box center [258, 131] width 263 height 170
copy div "A marketing research team at a company needs to analyze customer data, but they…"
click at [303, 69] on h5 "A marketing research team at a company needs to analyze customer data, but they…" at bounding box center [258, 74] width 251 height 38
click at [267, 145] on div "Data masking" at bounding box center [258, 144] width 249 height 16
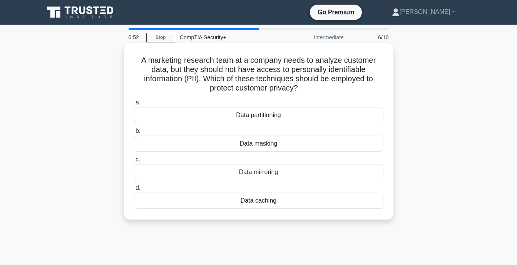
click at [134, 134] on input "b. Data masking" at bounding box center [134, 131] width 0 height 5
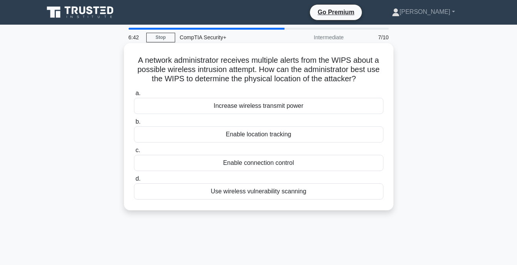
click at [256, 194] on div "Use wireless vulnerability scanning" at bounding box center [258, 191] width 249 height 16
click at [134, 181] on input "d. Use wireless vulnerability scanning" at bounding box center [134, 178] width 0 height 5
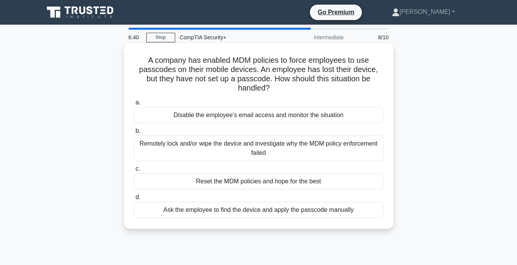
click at [293, 149] on div "Remotely lock and/or wipe the device and investigate why the MDM policy enforce…" at bounding box center [258, 148] width 249 height 25
click at [134, 134] on input "b. Remotely lock and/or wipe the device and investigate why the MDM policy enfo…" at bounding box center [134, 131] width 0 height 5
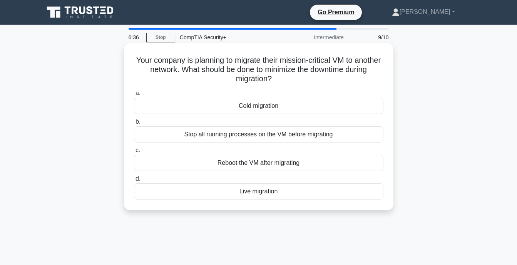
drag, startPoint x: 145, startPoint y: 59, endPoint x: 325, endPoint y: 192, distance: 224.6
click at [325, 192] on div "Your company is planning to migrate their mission-critical VM to another networ…" at bounding box center [258, 126] width 263 height 161
copy div "Your company is planning to migrate their mission-critical VM to another networ…"
click at [218, 193] on div "Live migration" at bounding box center [258, 191] width 249 height 16
click at [134, 181] on input "d. Live migration" at bounding box center [134, 178] width 0 height 5
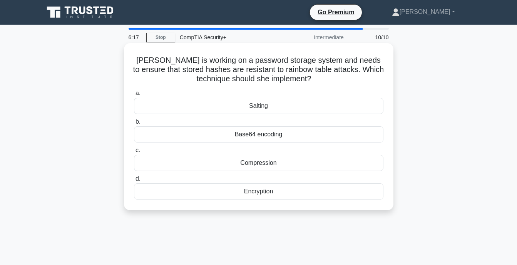
drag, startPoint x: 139, startPoint y: 57, endPoint x: 308, endPoint y: 191, distance: 214.9
click at [308, 191] on div "[PERSON_NAME] is working on a password storage system and needs to ensure that …" at bounding box center [258, 126] width 263 height 161
copy div "[PERSON_NAME] is working on a password storage system and needs to ensure that …"
click at [294, 107] on div "Salting" at bounding box center [258, 106] width 249 height 16
click at [134, 96] on input "a. Salting" at bounding box center [134, 93] width 0 height 5
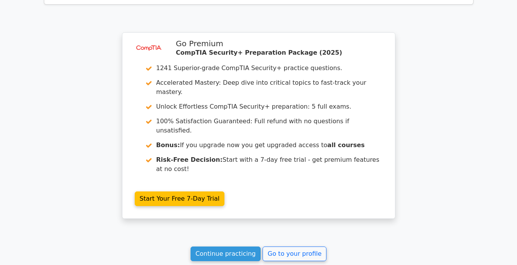
scroll to position [1215, 0]
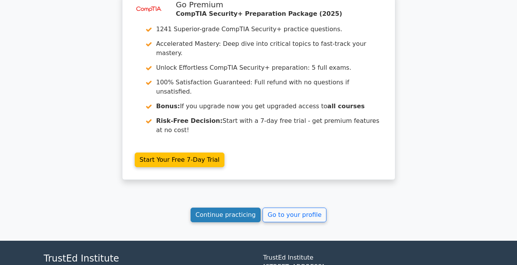
click at [229, 208] on link "Continue practicing" at bounding box center [226, 215] width 70 height 15
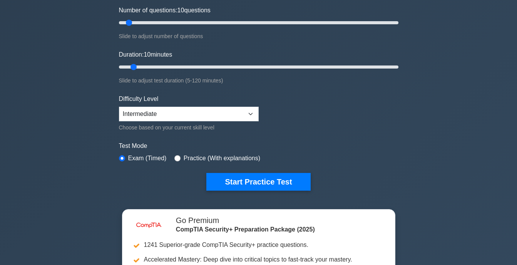
scroll to position [115, 0]
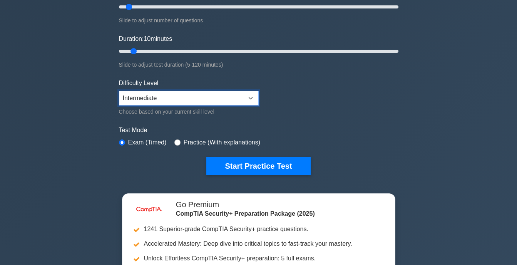
drag, startPoint x: 223, startPoint y: 100, endPoint x: 223, endPoint y: 105, distance: 4.3
click at [223, 100] on select "Beginner Intermediate Expert" at bounding box center [189, 98] width 140 height 15
select select "expert"
click at [119, 91] on select "Beginner Intermediate Expert" at bounding box center [189, 98] width 140 height 15
click at [166, 172] on div "Start Practice Test" at bounding box center [259, 166] width 280 height 18
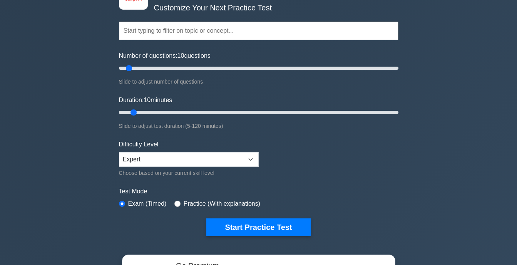
scroll to position [0, 0]
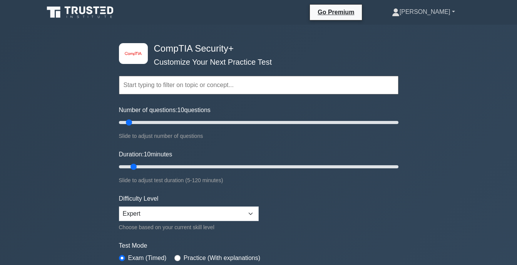
click at [454, 11] on link "Lee David" at bounding box center [423, 11] width 100 height 15
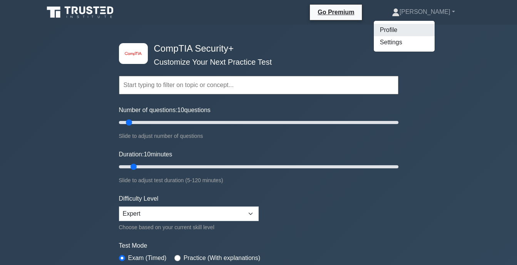
click at [411, 30] on link "Profile" at bounding box center [404, 30] width 61 height 12
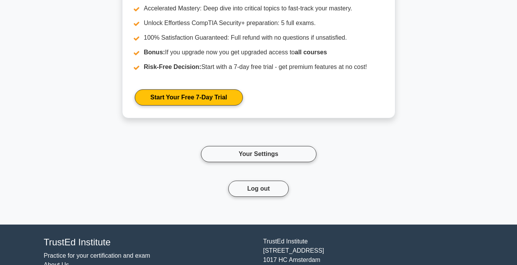
scroll to position [1721, 0]
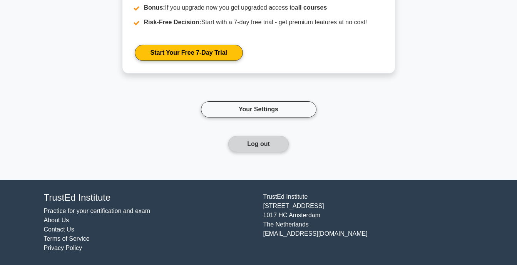
click at [263, 145] on button "Log out" at bounding box center [258, 144] width 60 height 16
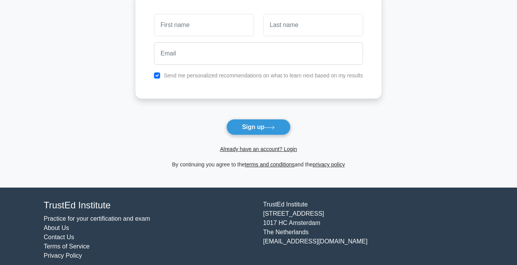
scroll to position [74, 0]
